Goal: Task Accomplishment & Management: Use online tool/utility

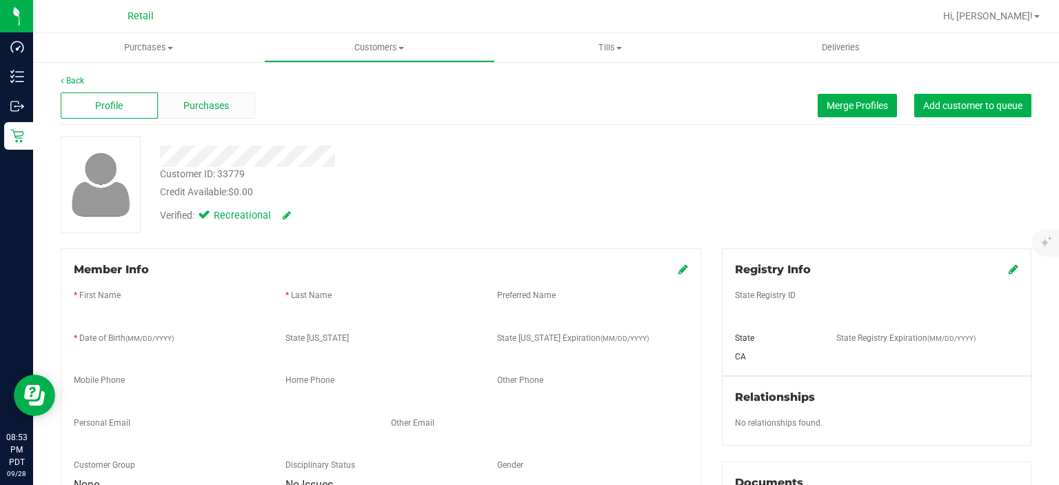
click at [206, 110] on span "Purchases" at bounding box center [206, 106] width 46 height 14
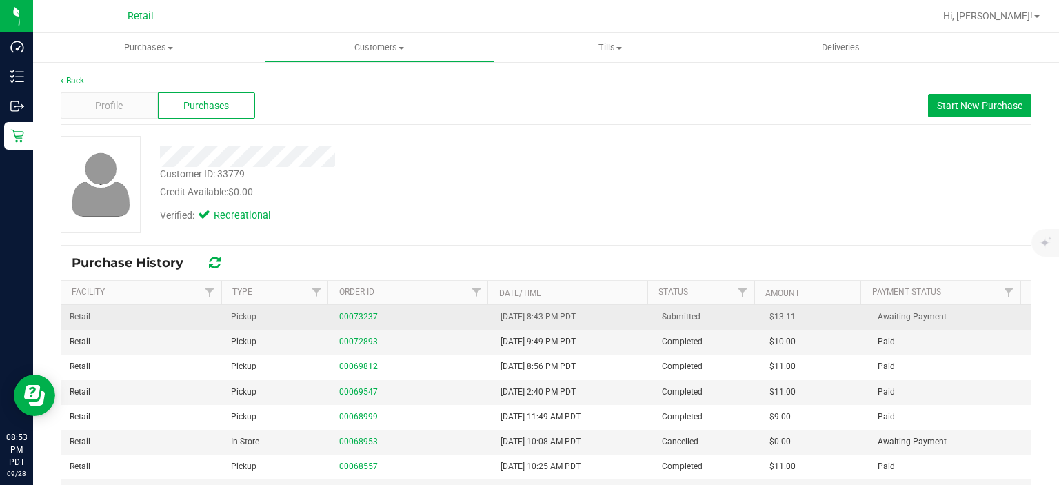
click at [353, 314] on link "00073237" at bounding box center [358, 317] width 39 height 10
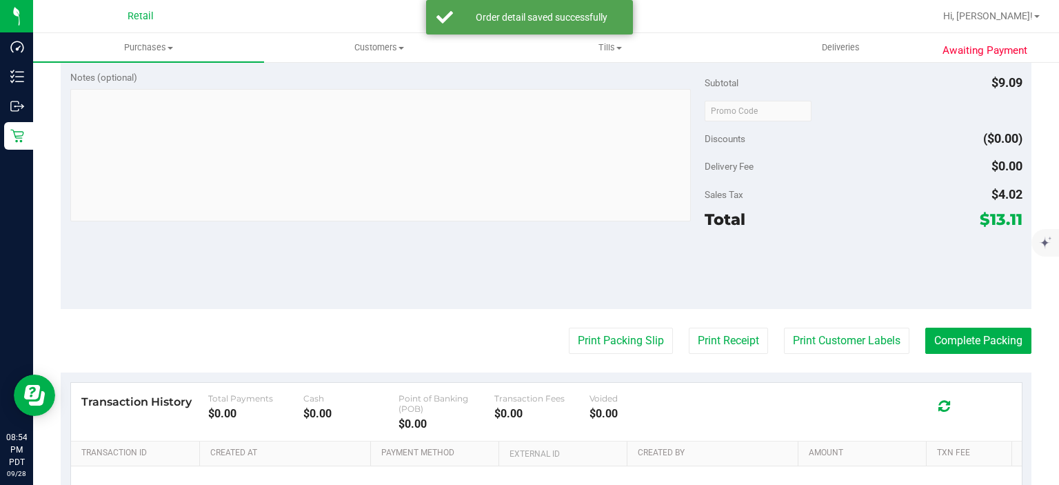
scroll to position [470, 0]
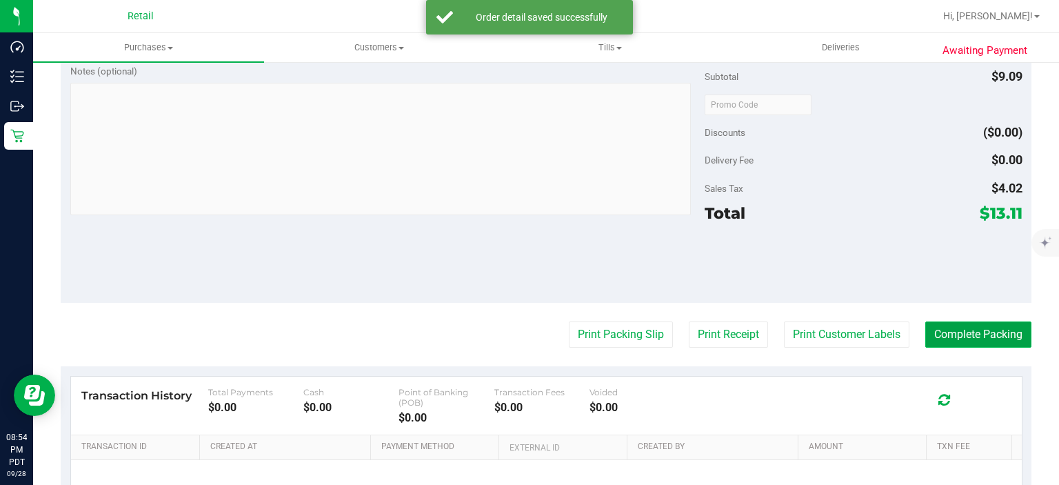
click at [983, 331] on button "Complete Packing" at bounding box center [979, 334] width 106 height 26
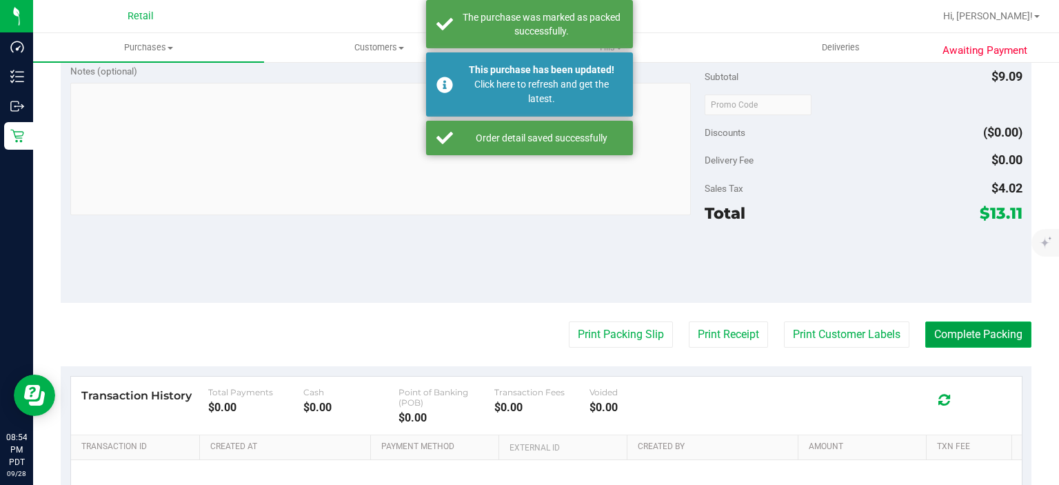
click at [988, 338] on button "Complete Packing" at bounding box center [979, 334] width 106 height 26
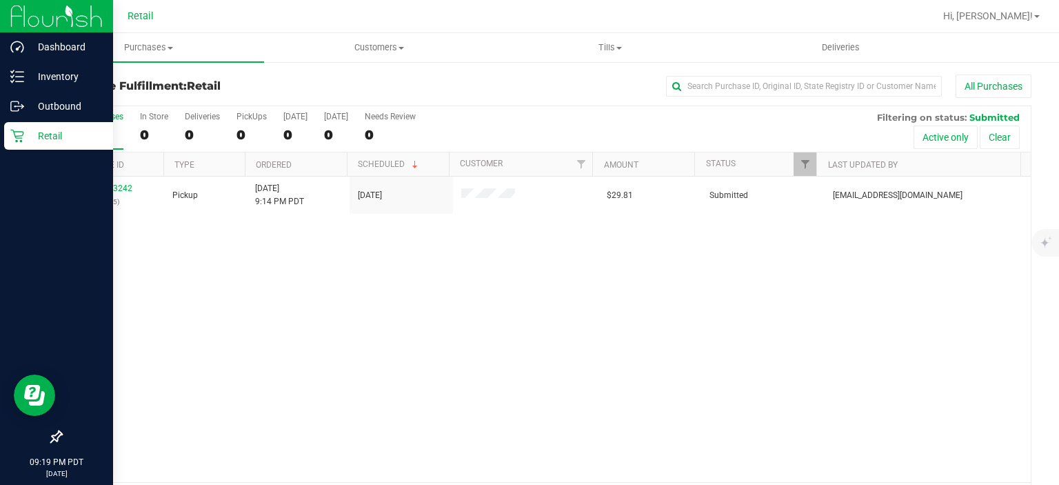
click at [25, 146] on div "Retail" at bounding box center [58, 136] width 109 height 28
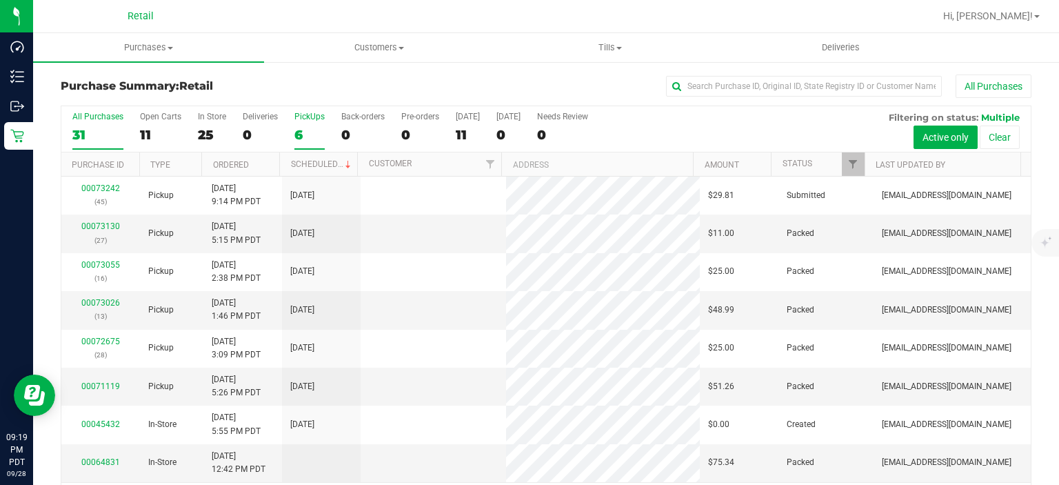
click at [320, 137] on div "6" at bounding box center [309, 135] width 30 height 16
click at [0, 0] on input "PickUps 6" at bounding box center [0, 0] width 0 height 0
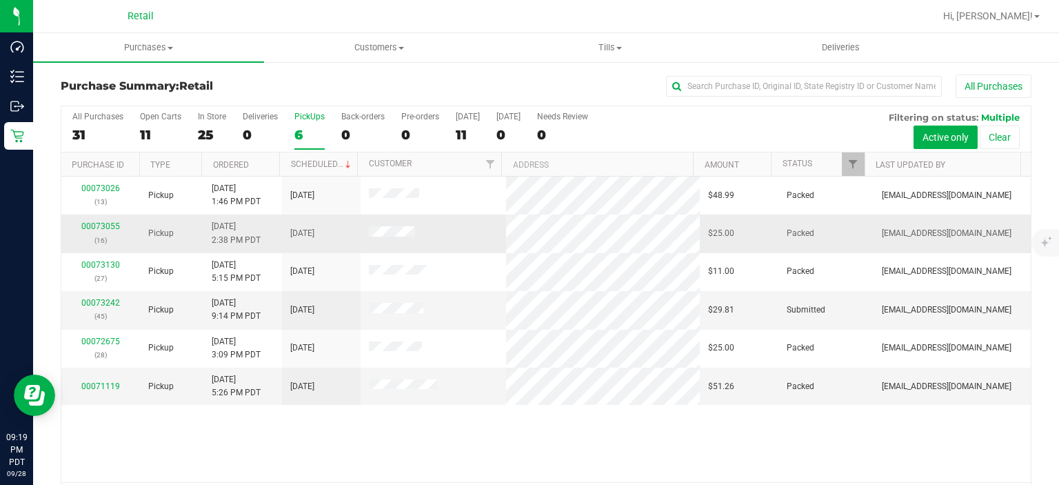
click at [403, 216] on td at bounding box center [434, 233] width 146 height 38
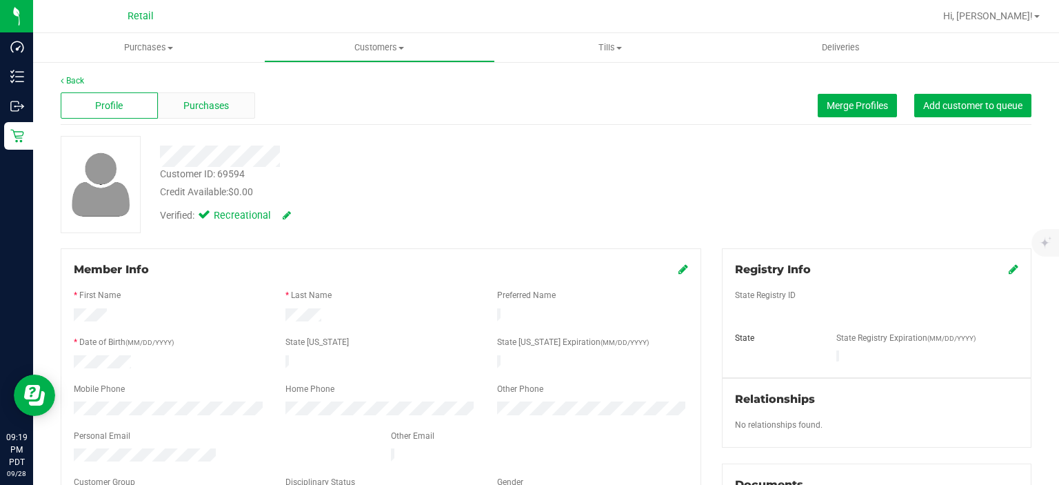
click at [204, 96] on div "Purchases" at bounding box center [206, 105] width 97 height 26
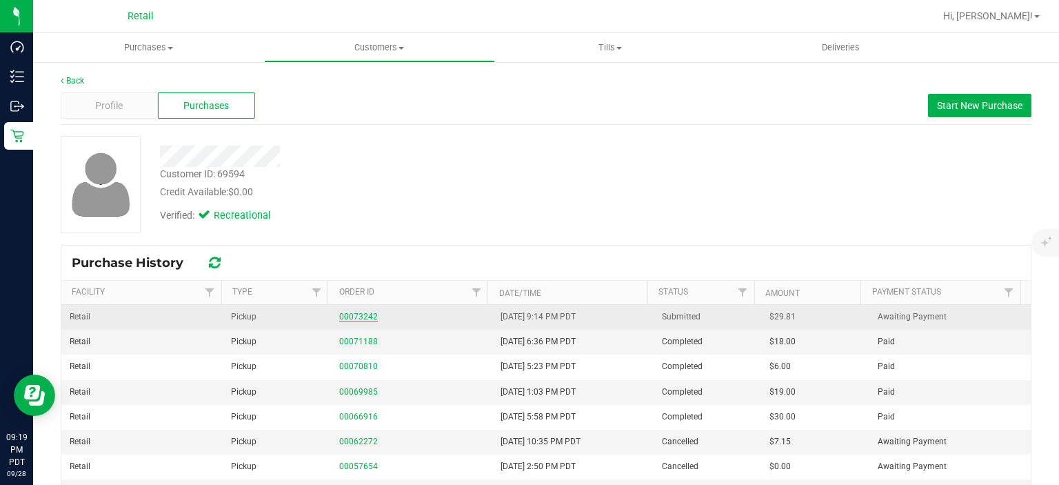
click at [348, 316] on link "00073242" at bounding box center [358, 317] width 39 height 10
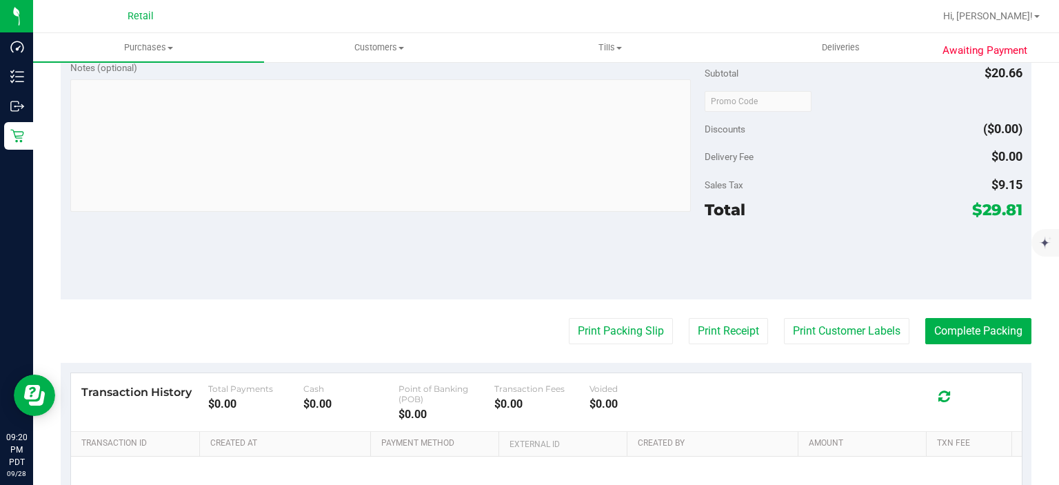
scroll to position [474, 0]
click at [951, 338] on button "Complete Packing" at bounding box center [979, 330] width 106 height 26
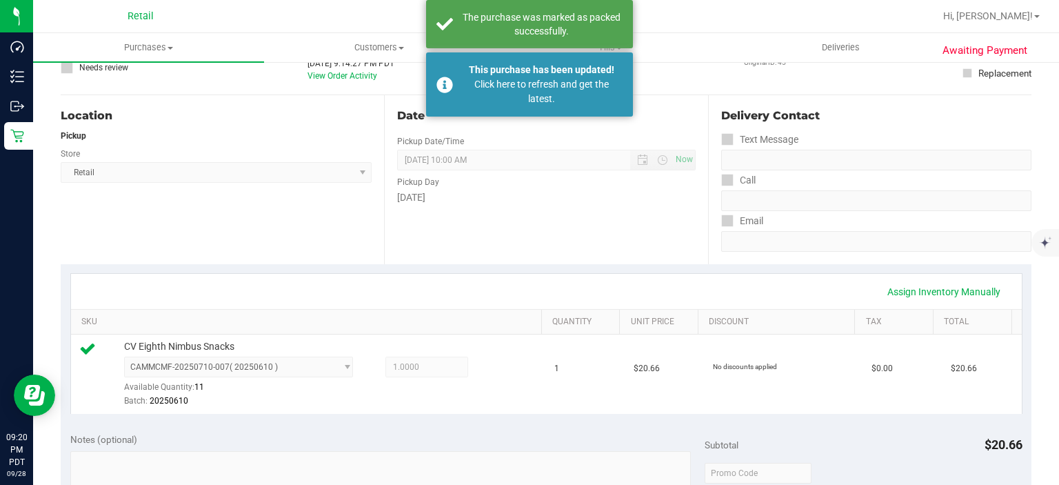
scroll to position [98, 0]
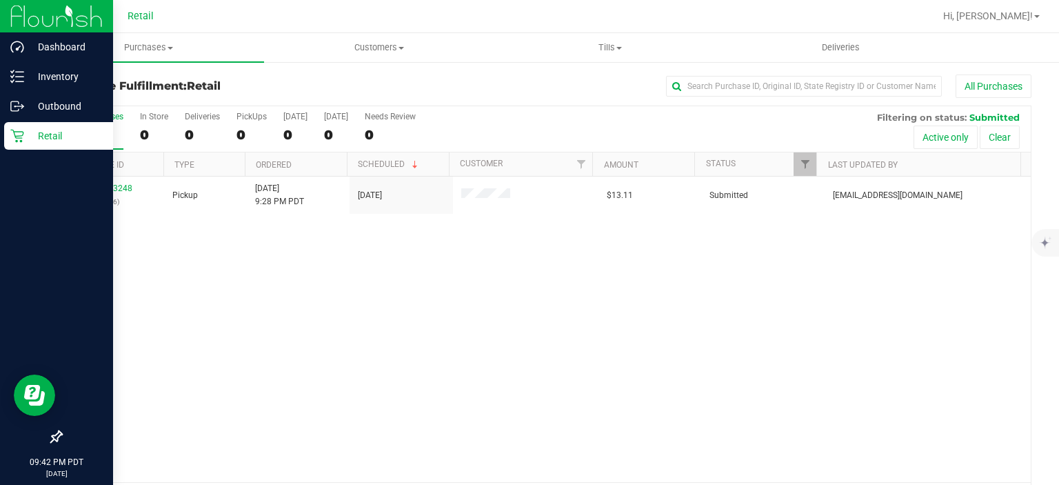
click at [0, 130] on link "Retail" at bounding box center [56, 137] width 113 height 30
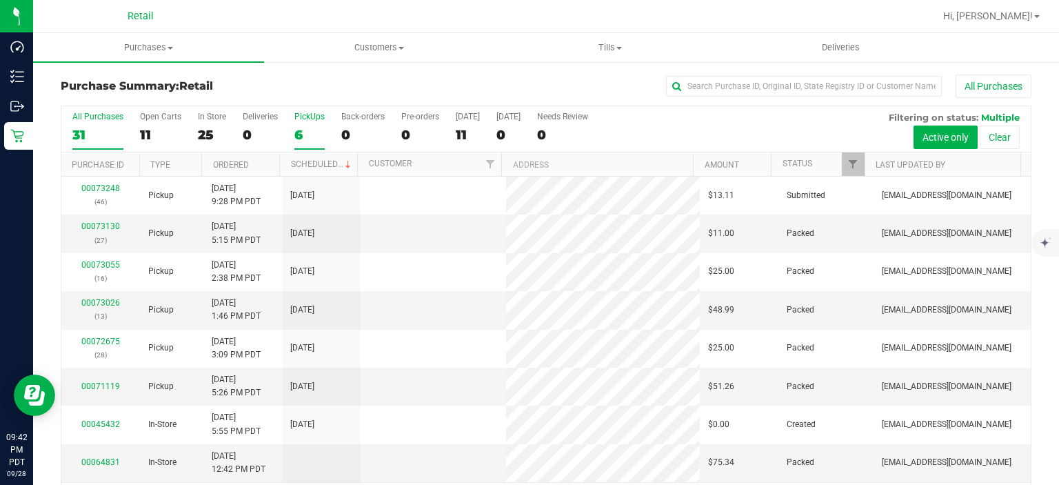
click at [314, 133] on div "6" at bounding box center [309, 135] width 30 height 16
click at [0, 0] on input "PickUps 6" at bounding box center [0, 0] width 0 height 0
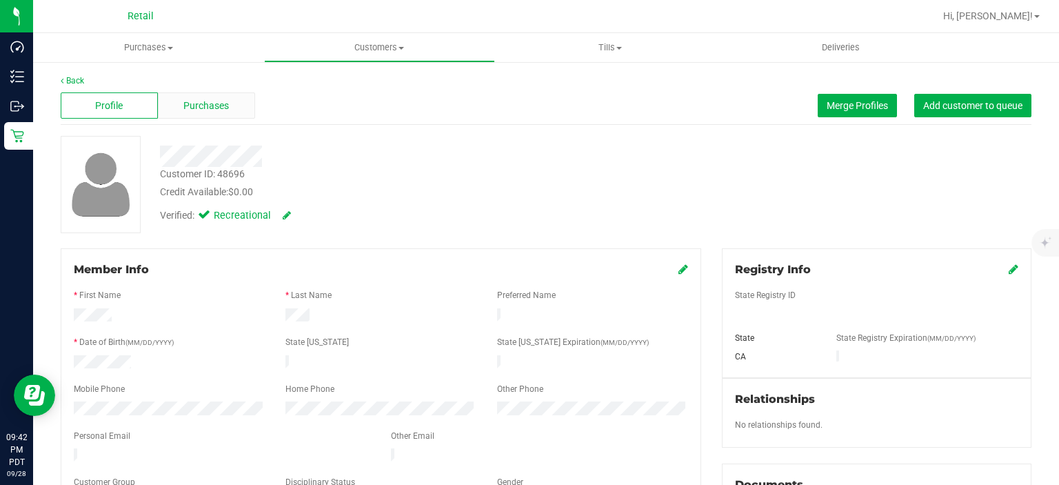
click at [211, 105] on span "Purchases" at bounding box center [206, 106] width 46 height 14
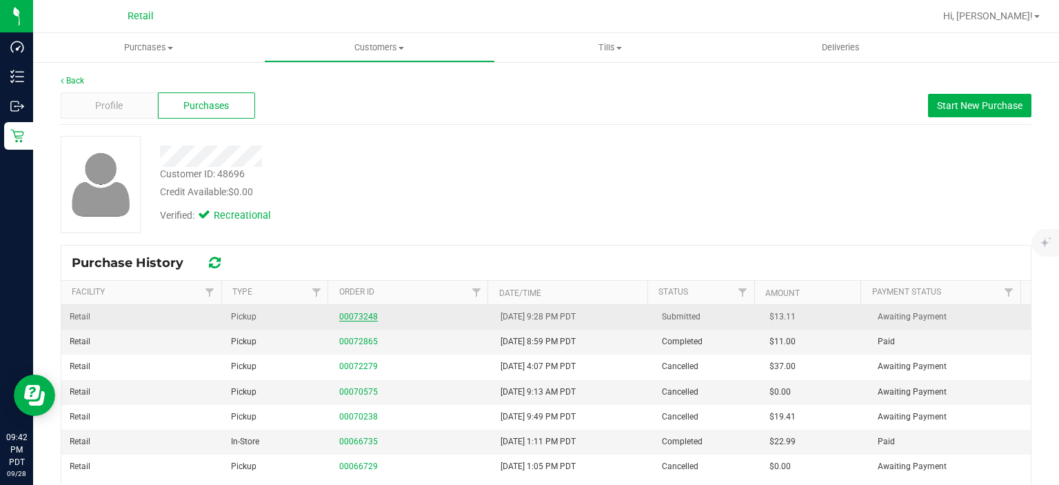
click at [342, 314] on link "00073248" at bounding box center [358, 317] width 39 height 10
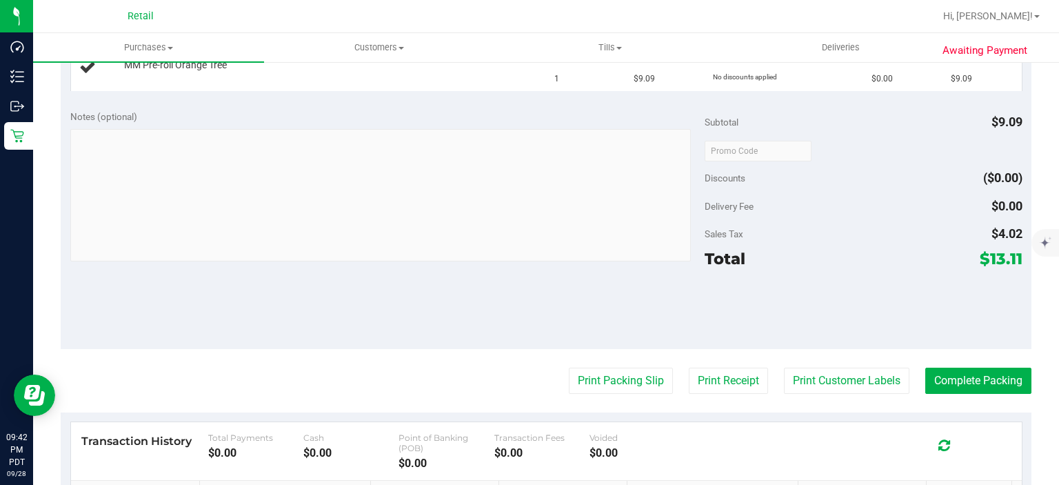
scroll to position [411, 0]
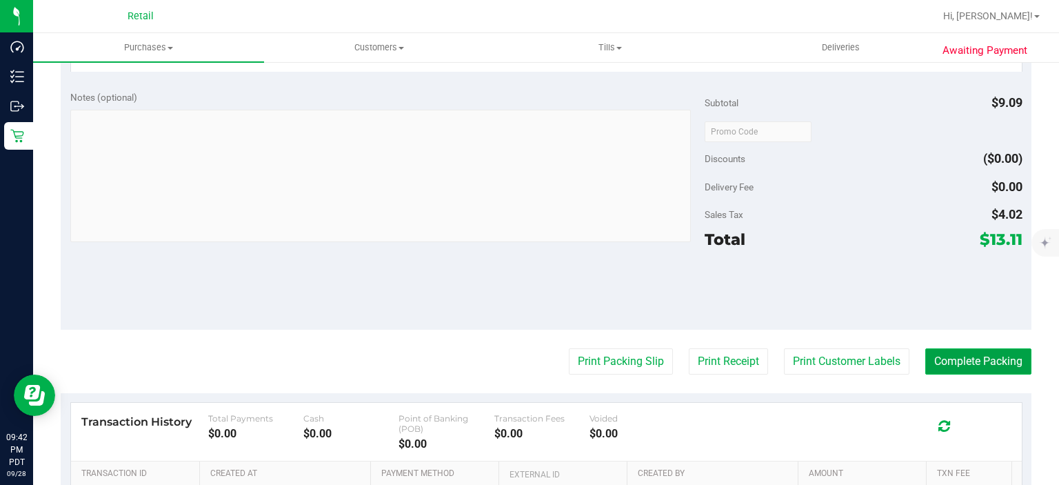
click at [964, 357] on button "Complete Packing" at bounding box center [979, 361] width 106 height 26
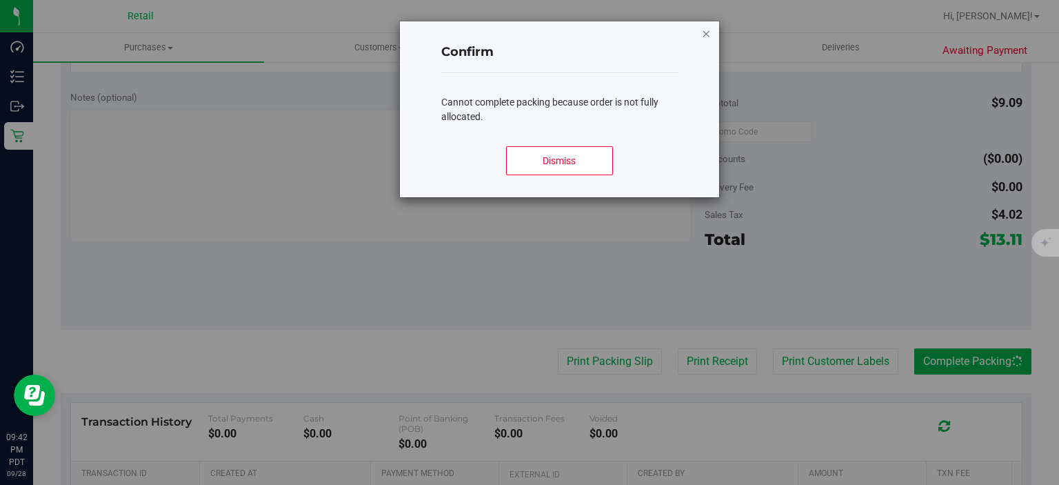
click at [706, 32] on icon "Close modal" at bounding box center [707, 33] width 10 height 17
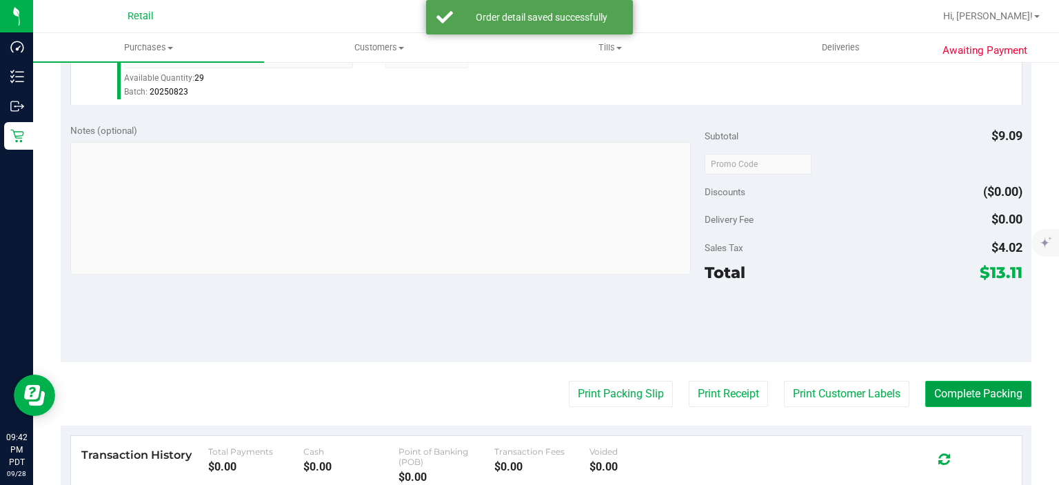
click at [979, 388] on button "Complete Packing" at bounding box center [979, 394] width 106 height 26
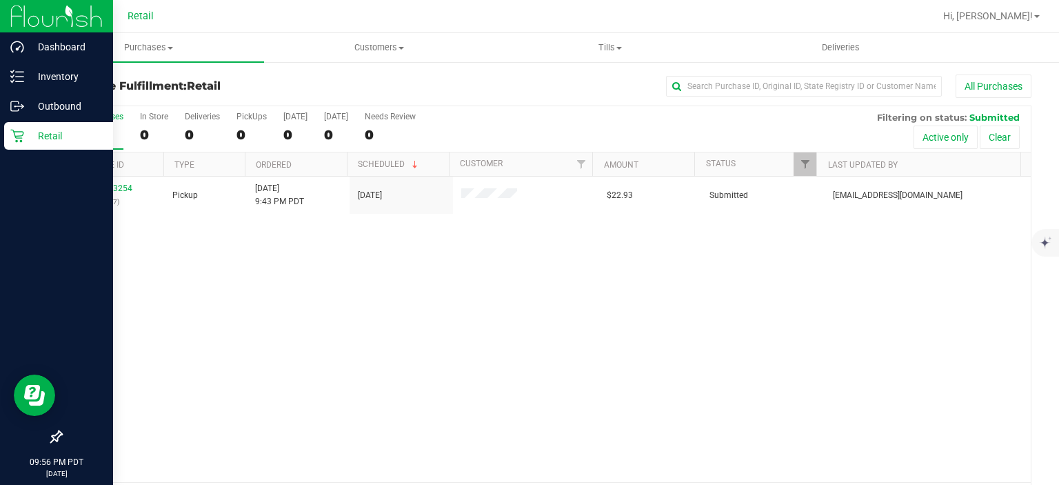
click at [25, 138] on p "Retail" at bounding box center [65, 136] width 83 height 17
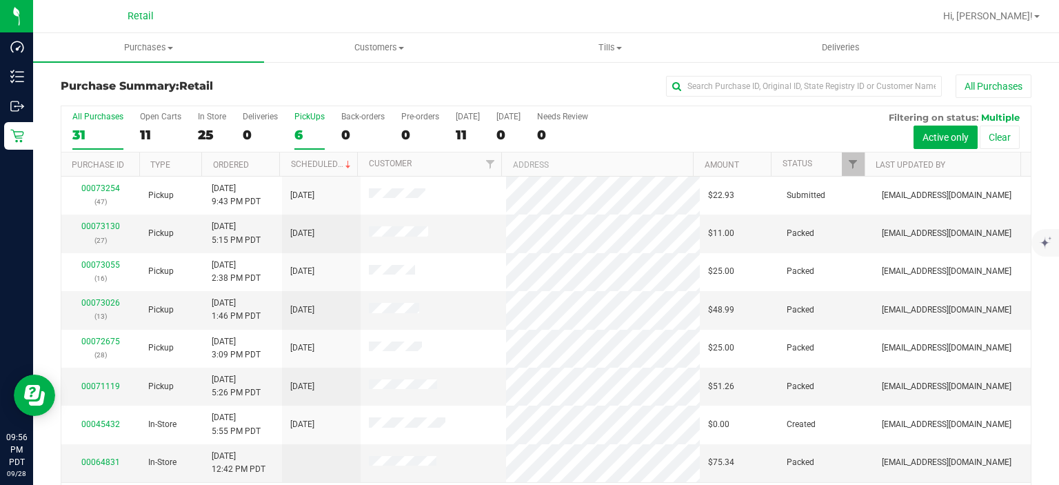
click at [298, 113] on div "PickUps" at bounding box center [309, 117] width 30 height 10
click at [0, 0] on input "PickUps 6" at bounding box center [0, 0] width 0 height 0
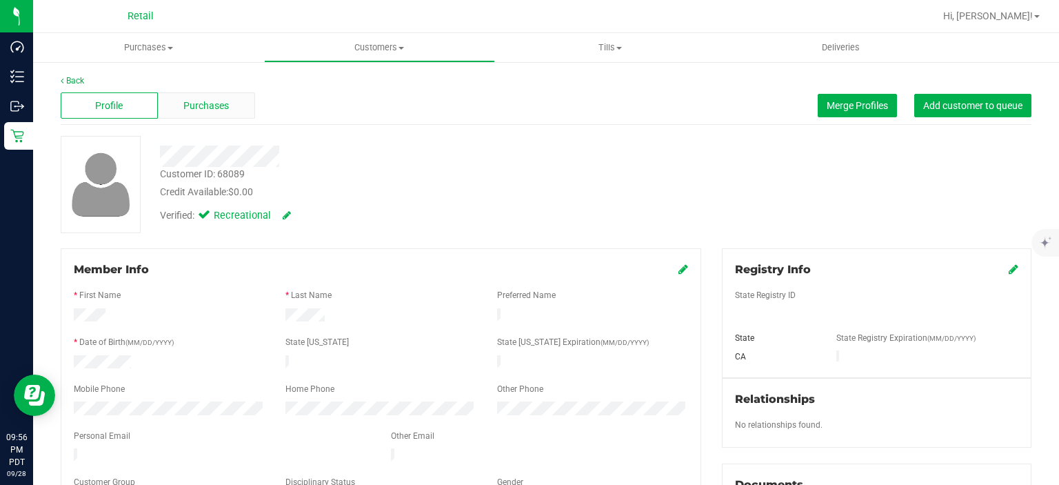
click at [207, 104] on span "Purchases" at bounding box center [206, 106] width 46 height 14
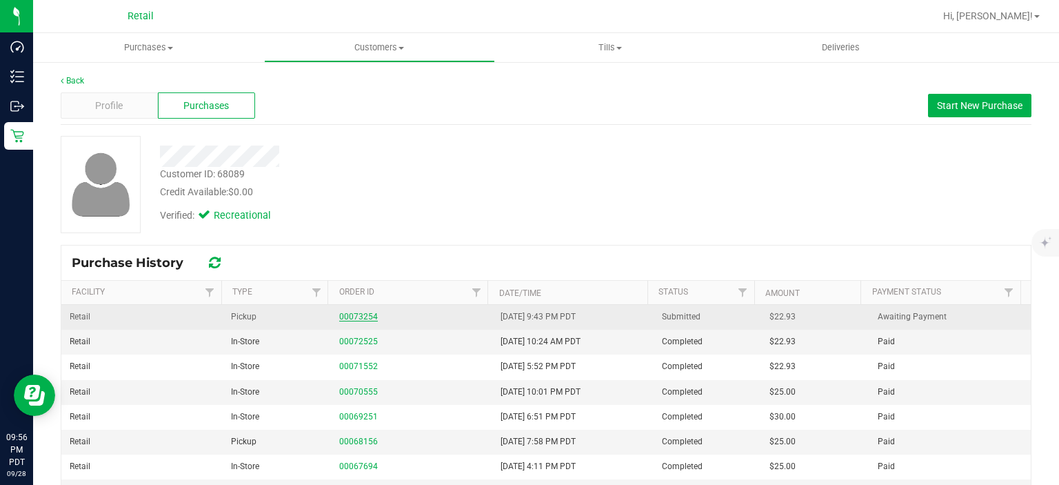
click at [351, 316] on link "00073254" at bounding box center [358, 317] width 39 height 10
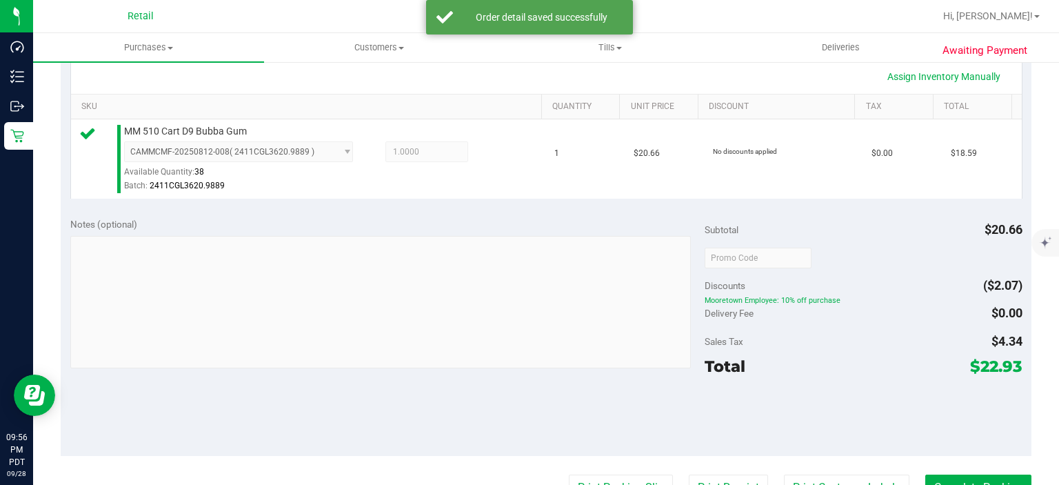
scroll to position [386, 0]
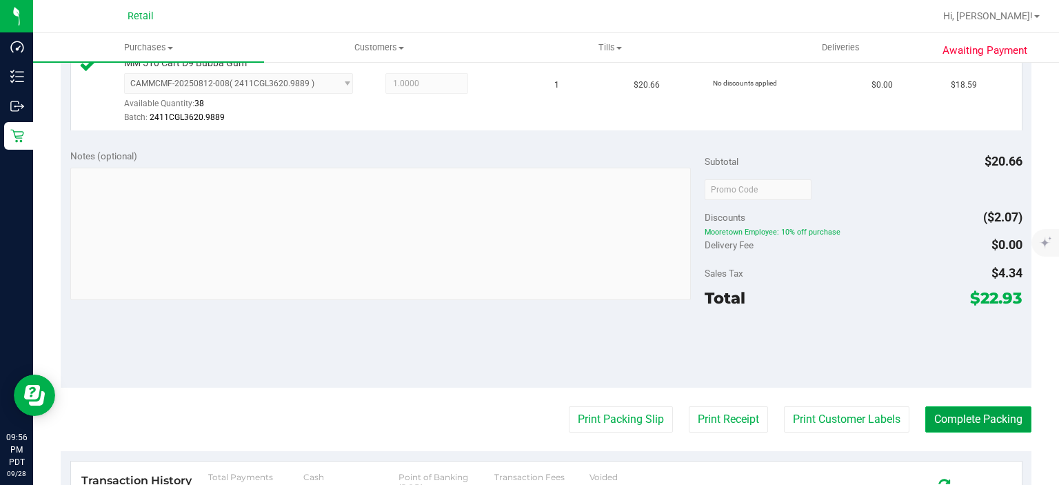
click at [983, 423] on button "Complete Packing" at bounding box center [979, 419] width 106 height 26
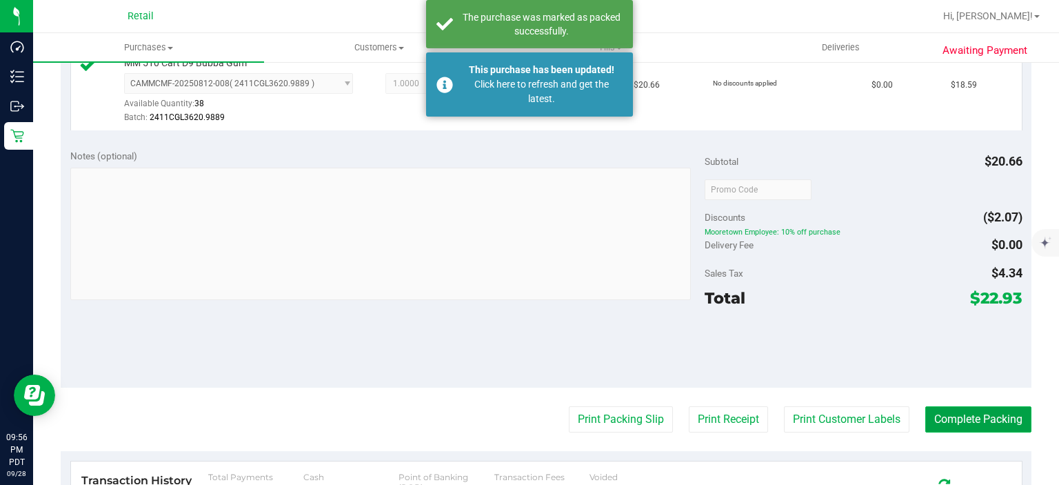
scroll to position [261, 0]
